Goal: Navigation & Orientation: Go to known website

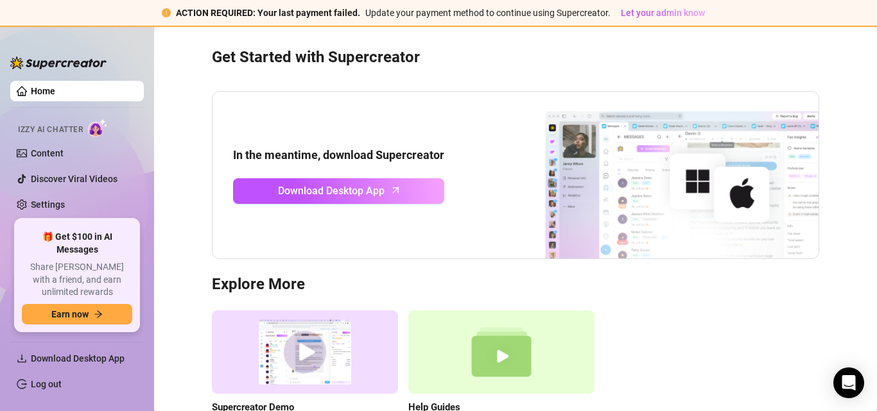
scroll to position [13, 0]
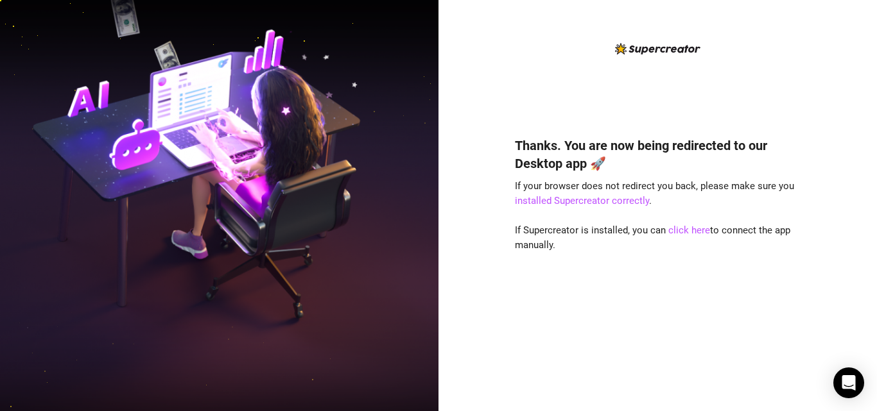
click at [520, 115] on div "Thanks. You are now being redirected to our Desktop app 🚀 If your browser does …" at bounding box center [658, 216] width 286 height 350
